Goal: Book appointment/travel/reservation

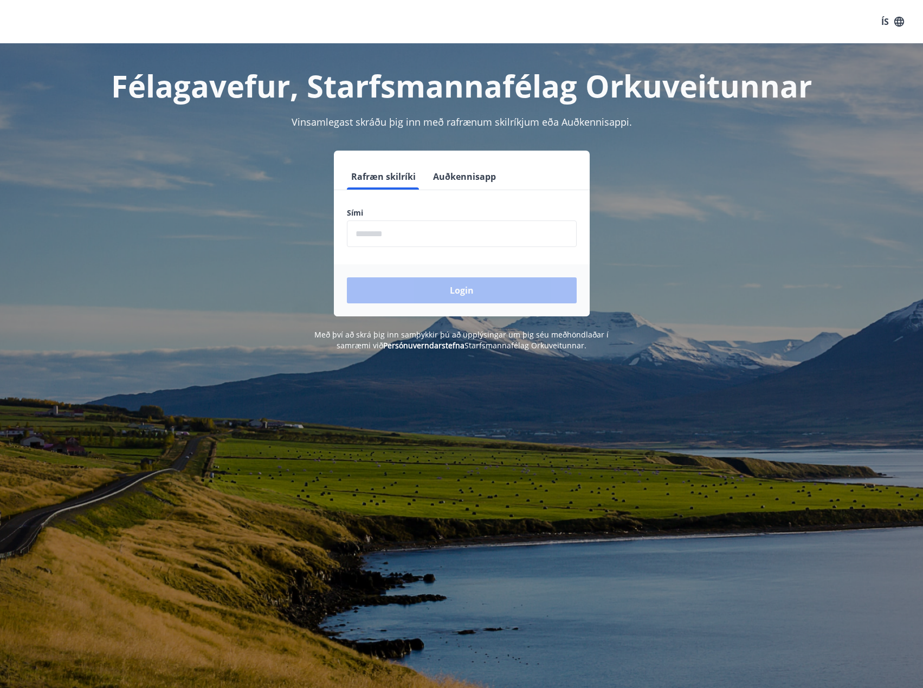
click at [418, 238] on input "phone" at bounding box center [462, 234] width 230 height 27
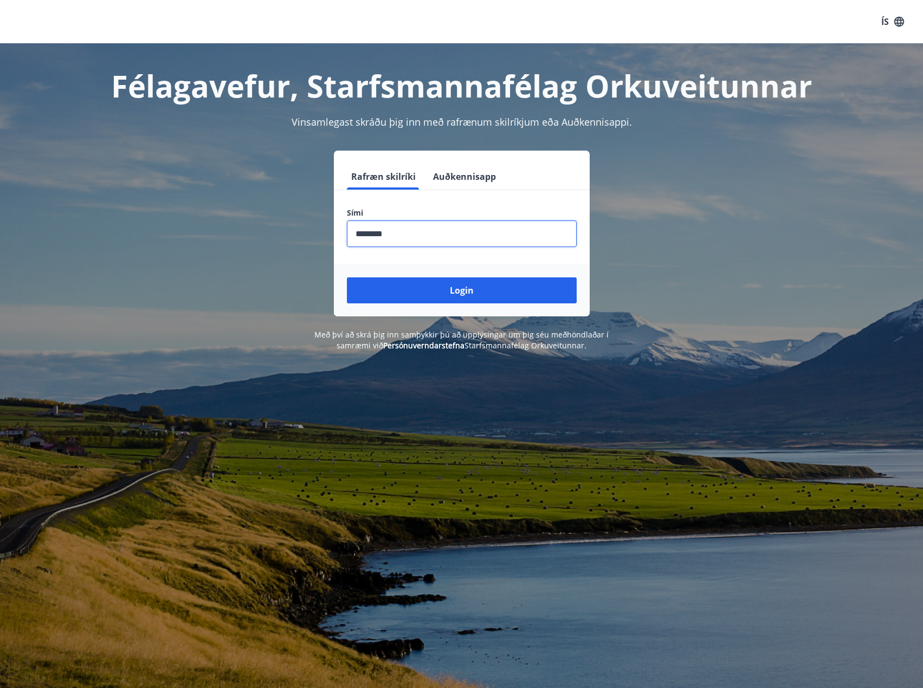
type input "********"
click at [347, 278] on button "Login" at bounding box center [462, 291] width 230 height 26
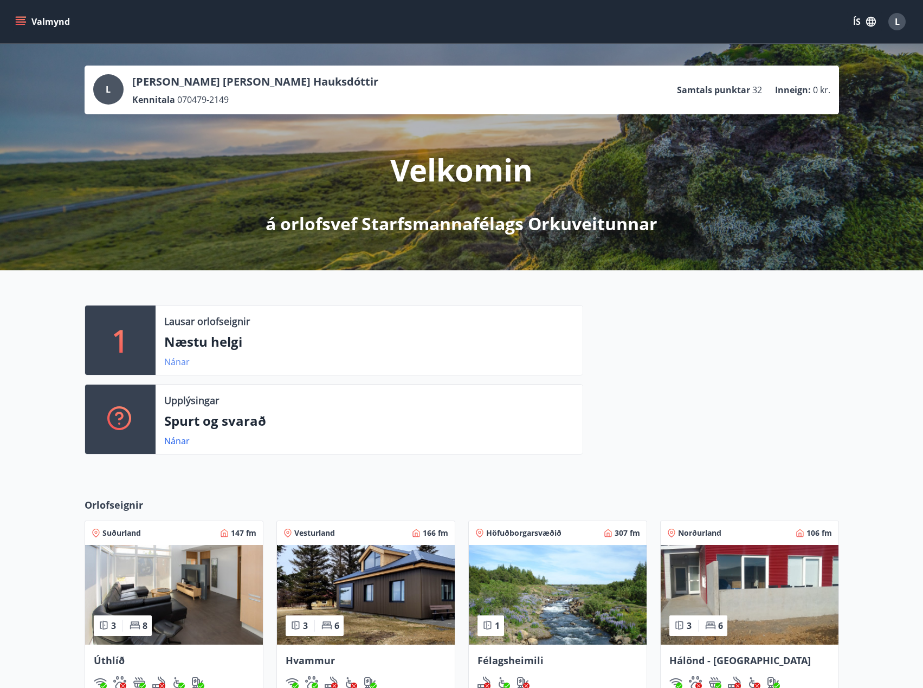
click at [179, 359] on link "Nánar" at bounding box center [176, 362] width 25 height 12
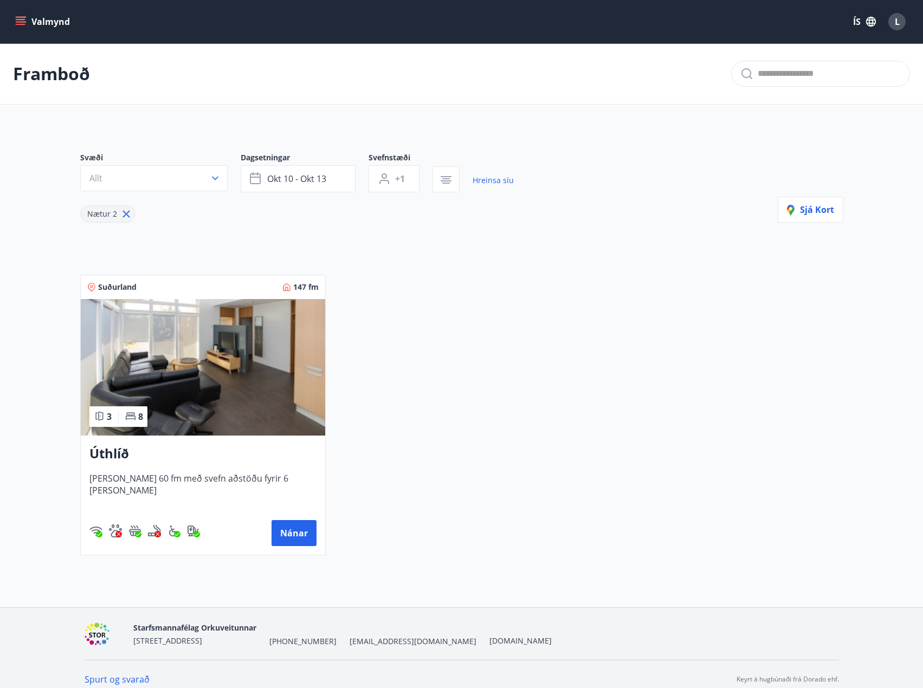
click at [13, 24] on button "Valmynd" at bounding box center [43, 22] width 61 height 20
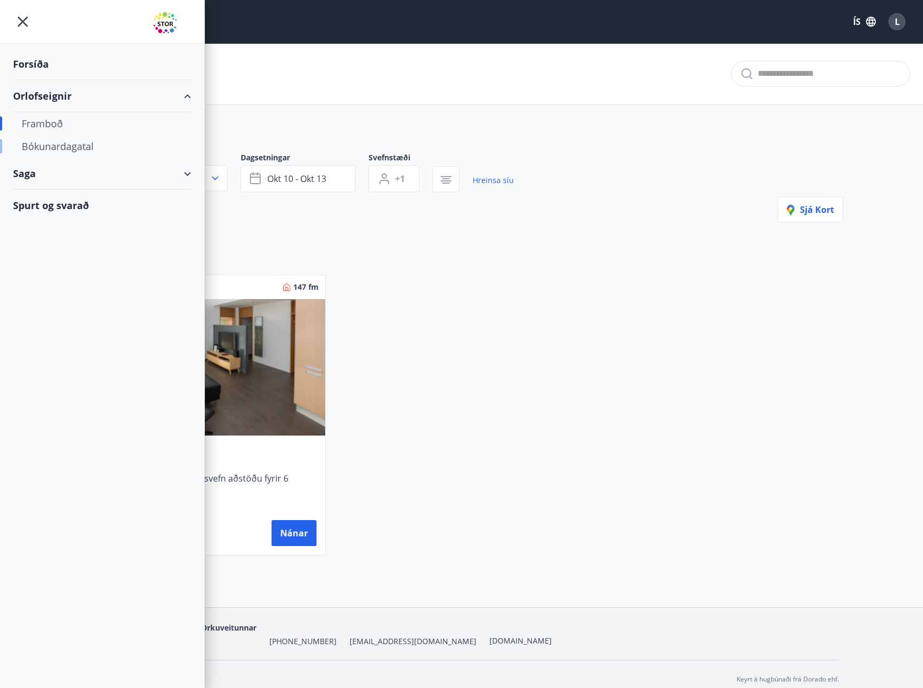
click at [46, 142] on div "Bókunardagatal" at bounding box center [102, 146] width 161 height 23
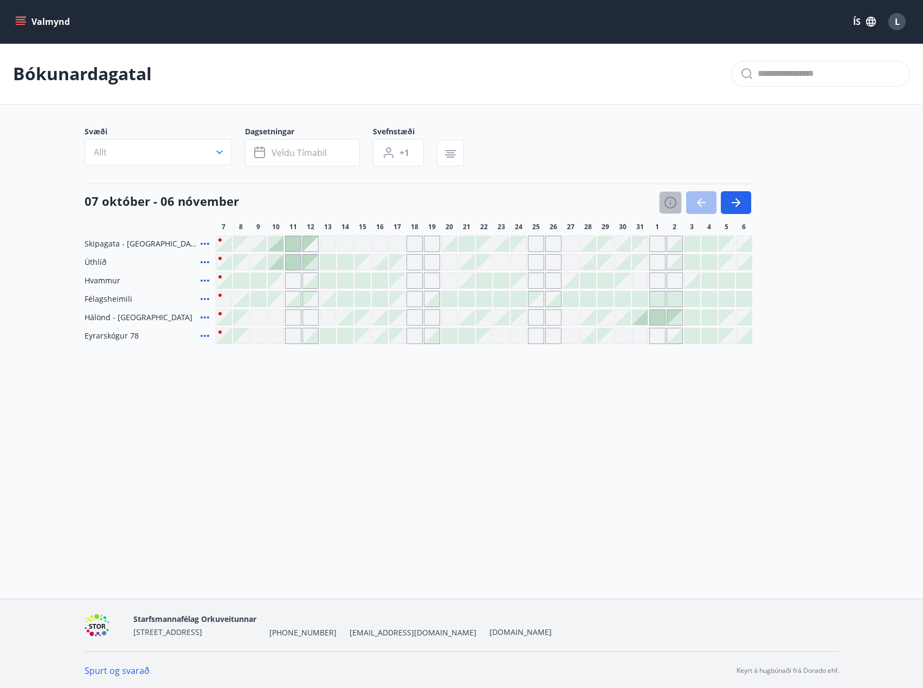
click at [673, 204] on icon "button" at bounding box center [670, 202] width 13 height 13
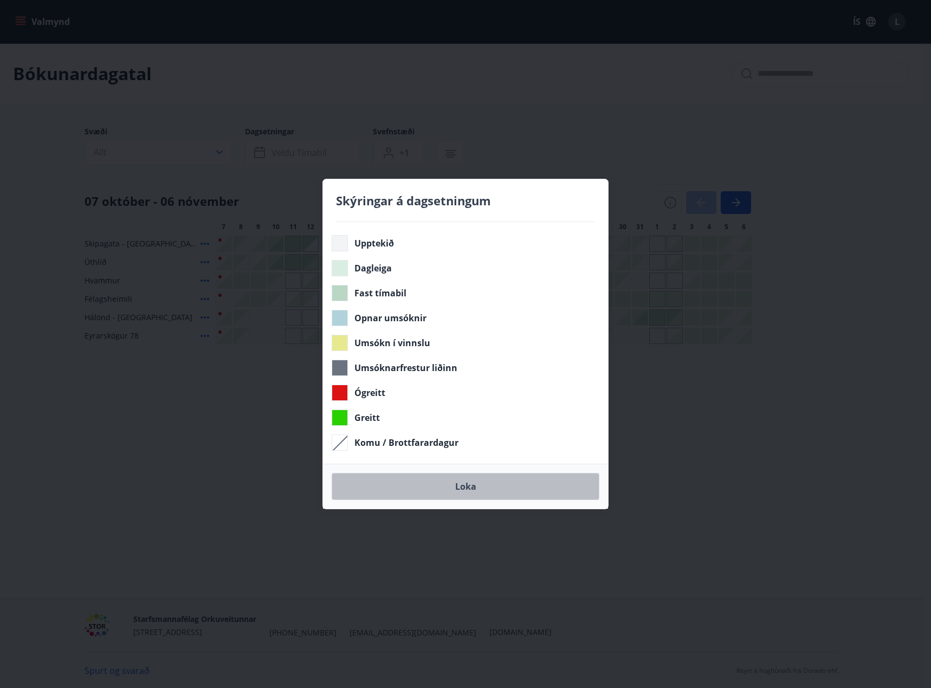
click at [473, 485] on button "Loka" at bounding box center [466, 486] width 268 height 27
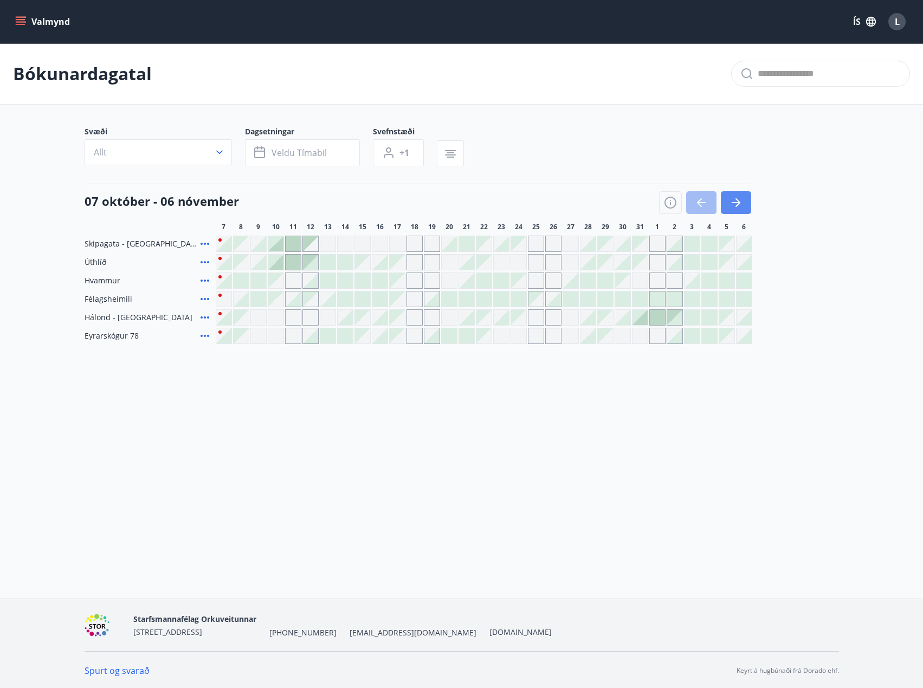
click at [744, 201] on button "button" at bounding box center [736, 202] width 30 height 23
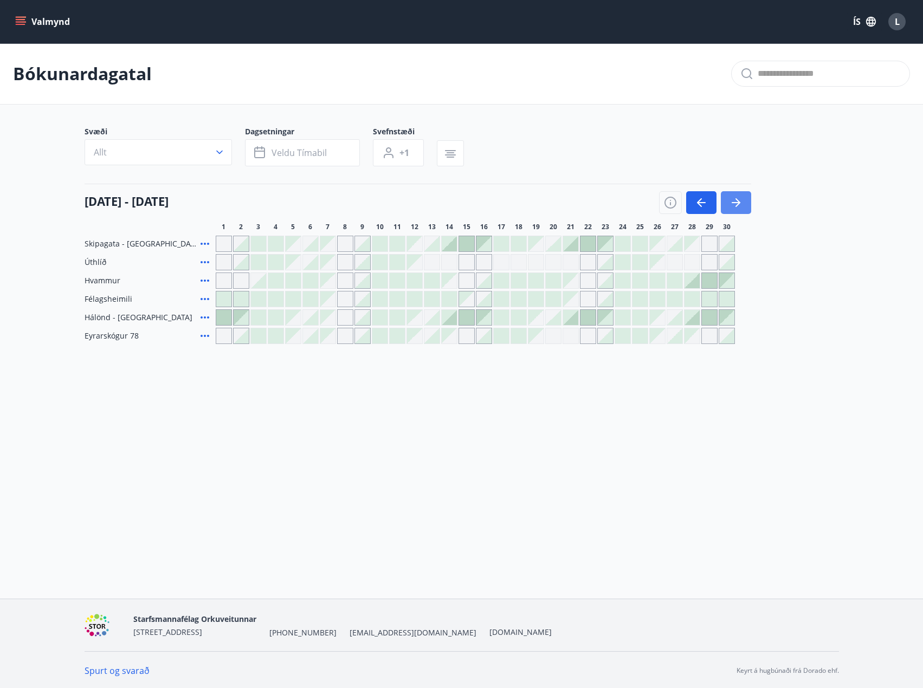
click at [738, 203] on icon "button" at bounding box center [736, 202] width 9 height 1
